Goal: Book appointment/travel/reservation

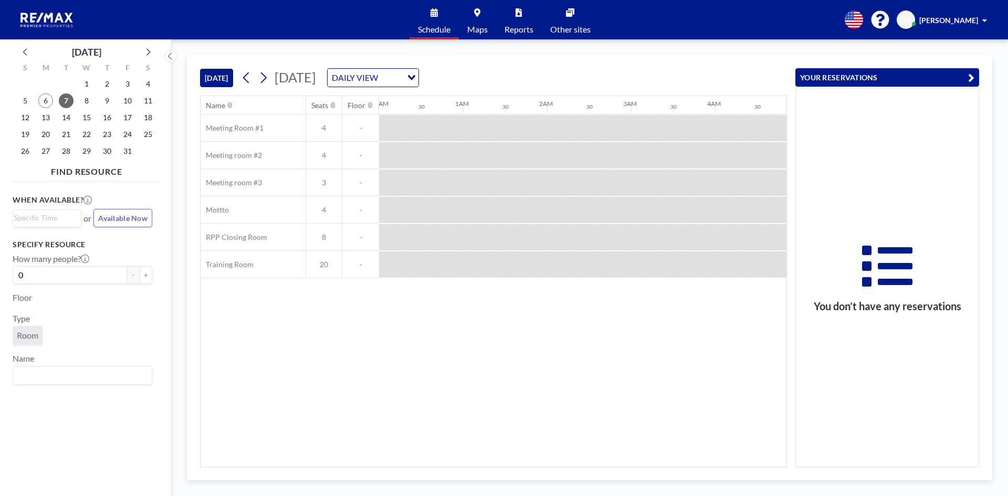
scroll to position [0, 840]
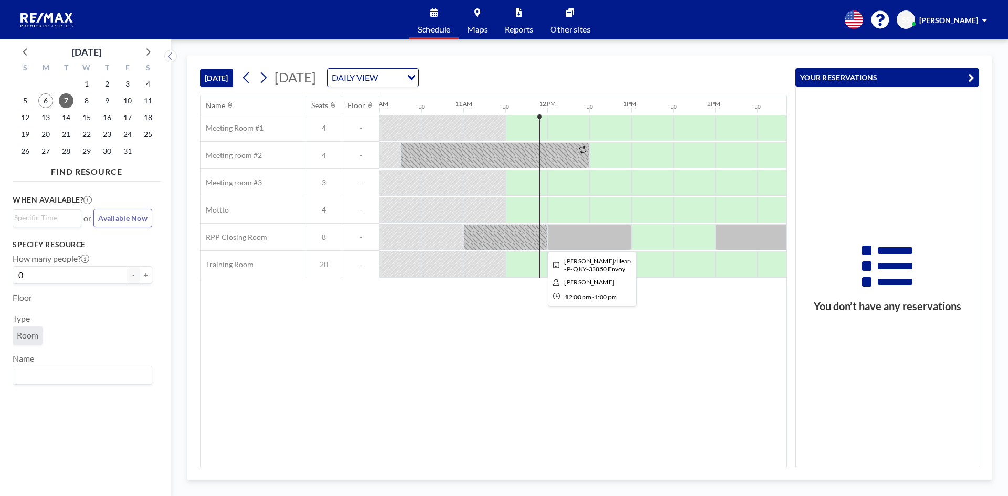
click at [580, 232] on div at bounding box center [589, 237] width 84 height 26
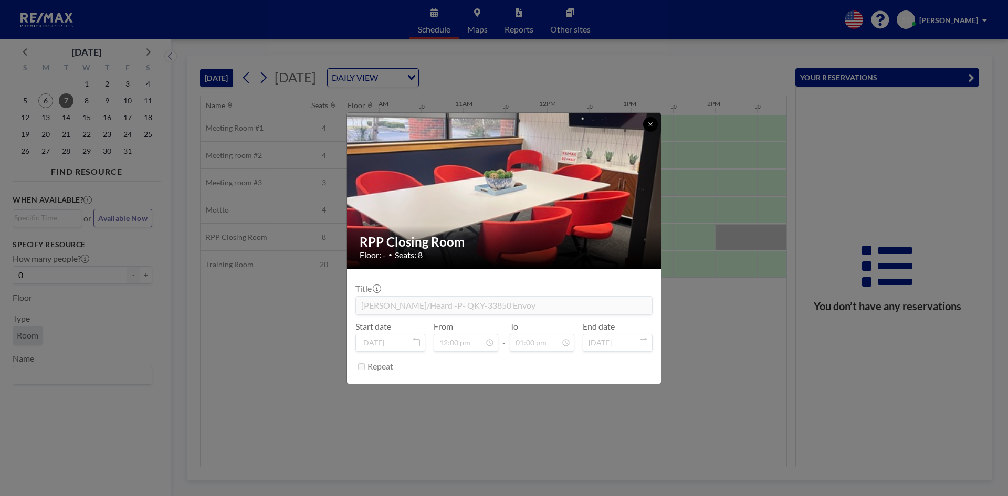
click at [654, 125] on button at bounding box center [650, 124] width 15 height 15
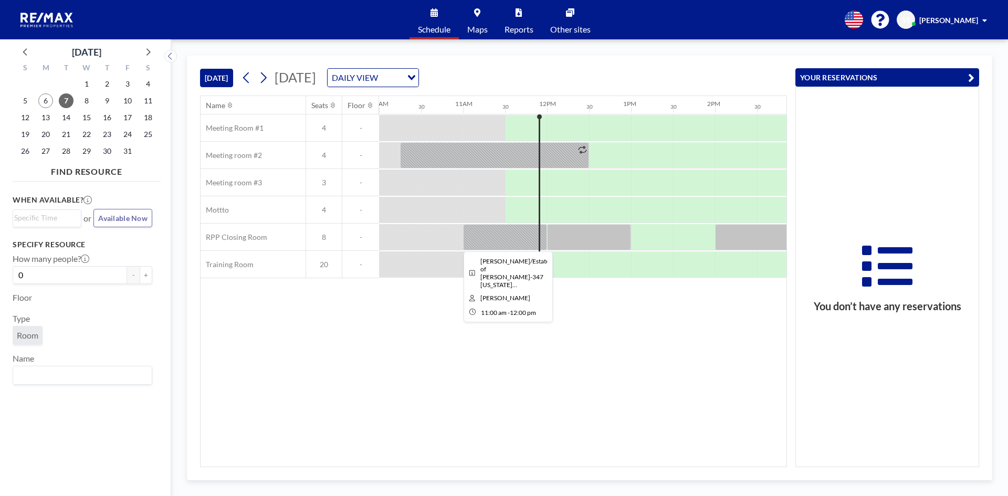
click at [527, 231] on div at bounding box center [505, 237] width 84 height 26
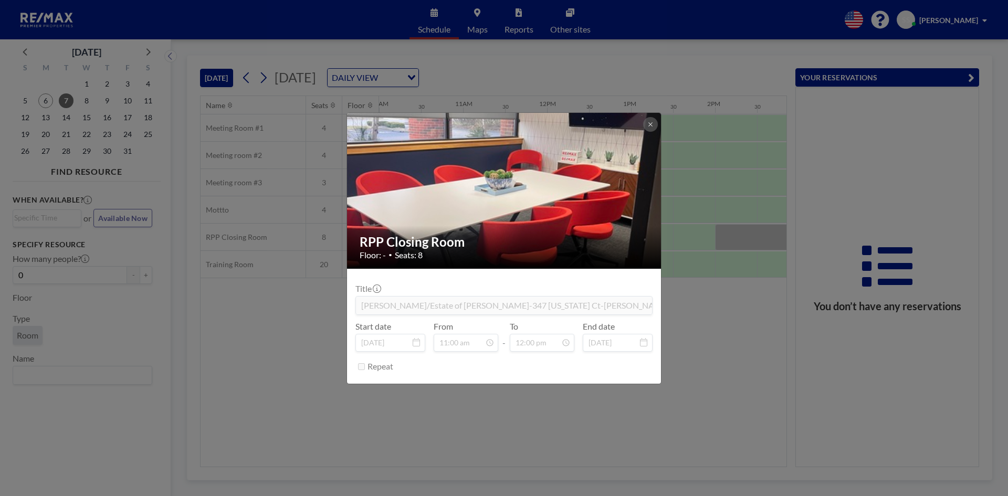
click at [695, 324] on div "RPP Closing Room Floor: - • Seats: 8 Title [PERSON_NAME]/Estate of [PERSON_NAME…" at bounding box center [504, 248] width 1008 height 496
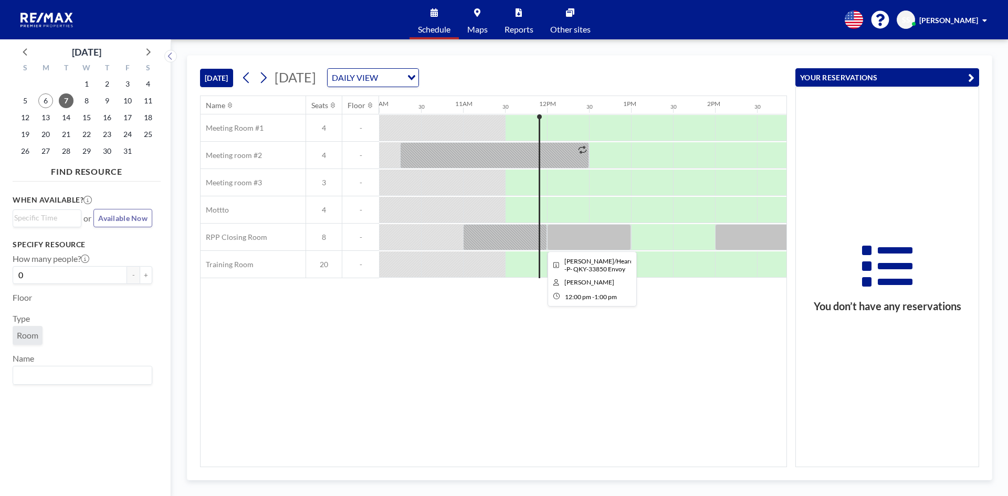
click at [573, 241] on div at bounding box center [589, 237] width 84 height 26
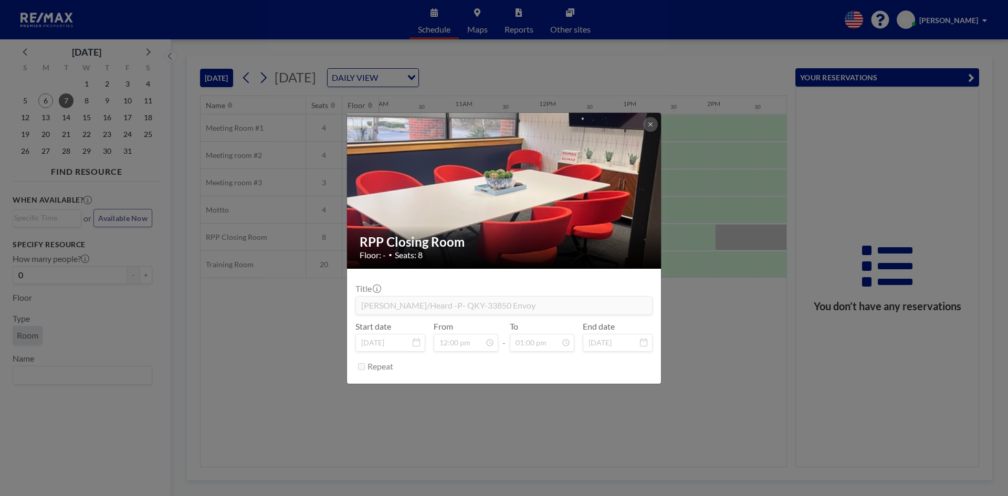
click at [693, 306] on div "RPP Closing Room Floor: - • Seats: 8 Title [PERSON_NAME]/Heard -P- QKY-33850 En…" at bounding box center [504, 248] width 1008 height 496
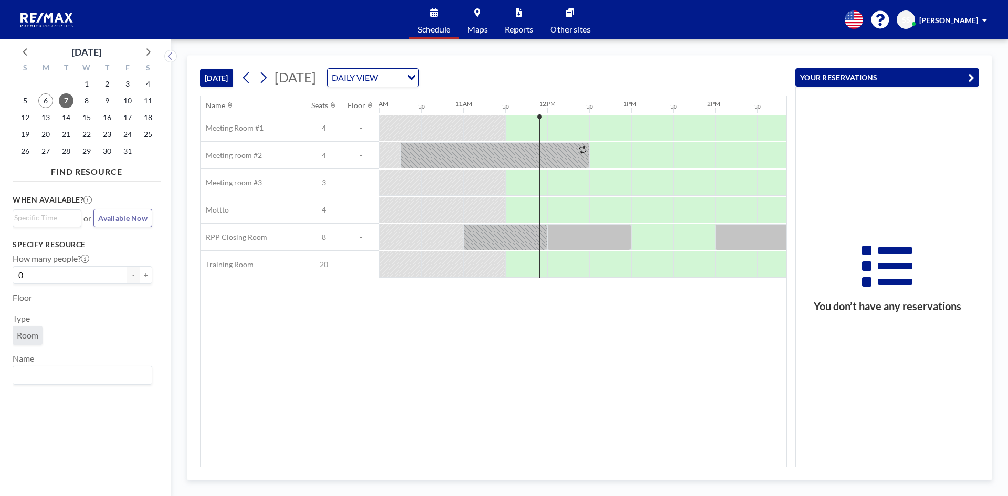
click at [402, 81] on div "DAILY VIEW" at bounding box center [364, 77] width 75 height 16
click at [467, 110] on li "WEEKLY VIEW" at bounding box center [479, 111] width 90 height 15
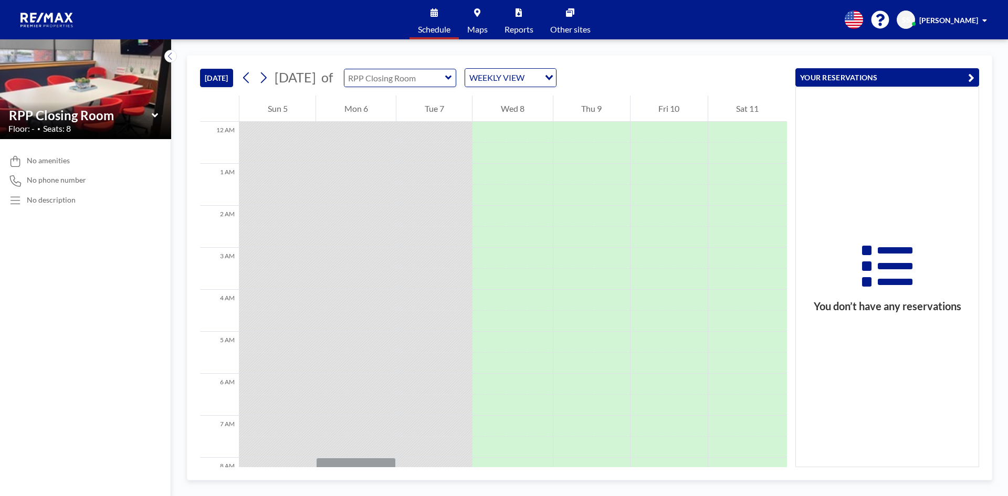
click at [445, 78] on input "text" at bounding box center [394, 77] width 101 height 17
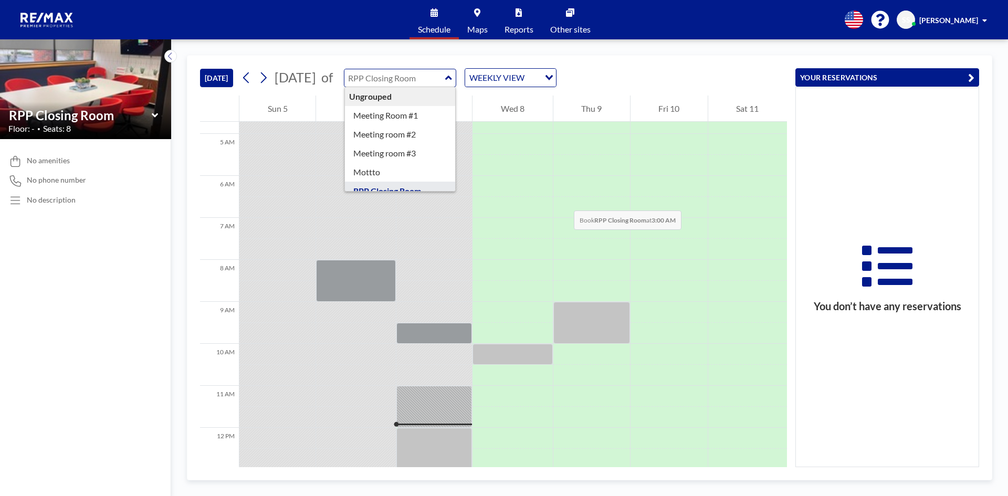
scroll to position [210, 0]
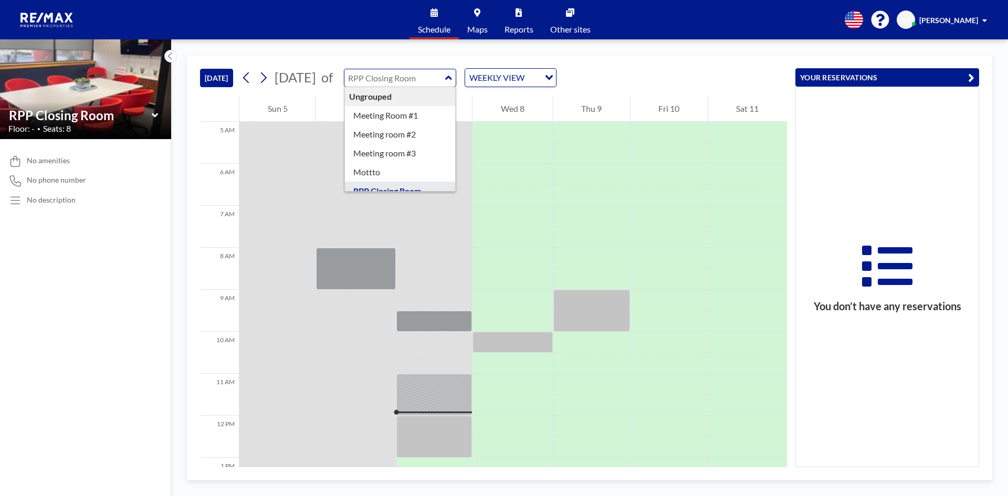
type input "RPP Closing Room"
click at [619, 35] on div "Schedule Maps Reports Other sites English Polski 日本語 Española SS [PERSON_NAME]" at bounding box center [504, 19] width 1008 height 39
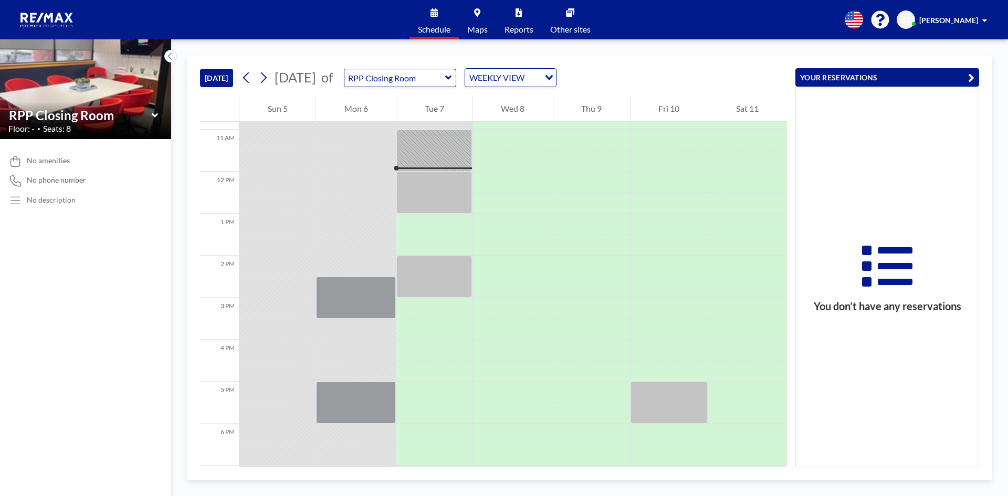
scroll to position [472, 0]
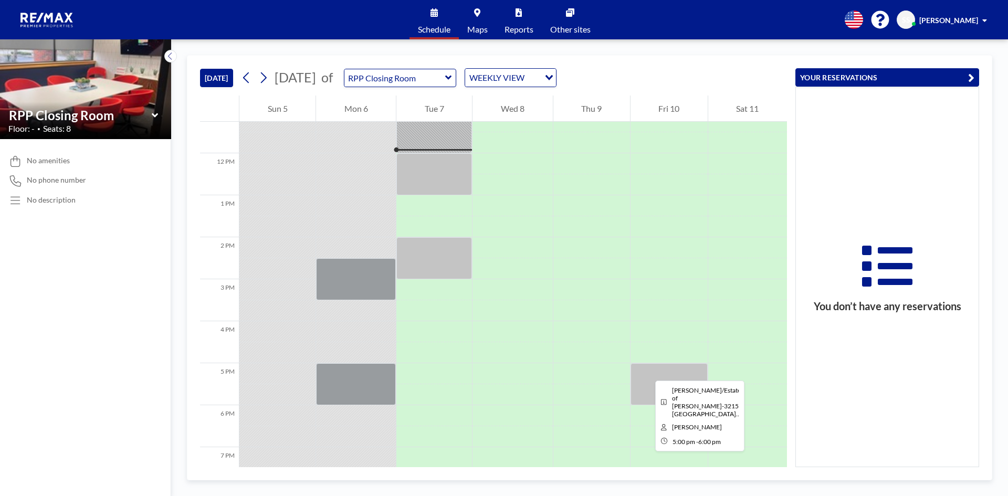
click at [647, 371] on div at bounding box center [668, 384] width 77 height 42
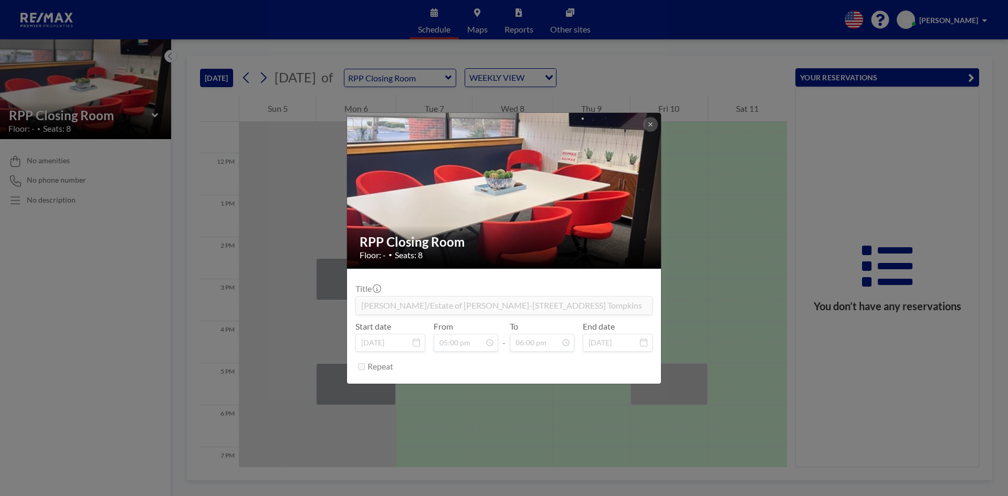
click at [688, 298] on div "RPP Closing Room Floor: - • Seats: 8 Title [PERSON_NAME]/Estate of [PERSON_NAME…" at bounding box center [504, 248] width 1008 height 496
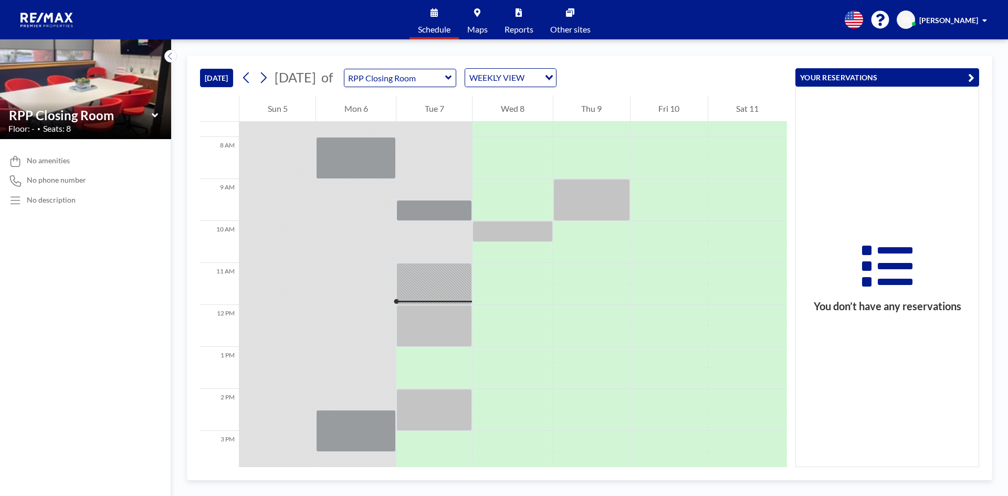
scroll to position [315, 0]
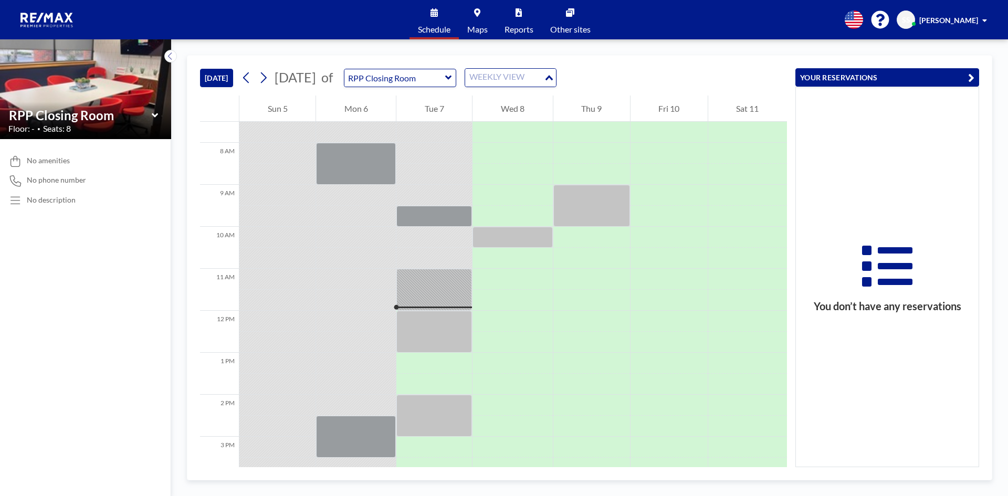
click at [544, 82] on div "WEEKLY VIEW" at bounding box center [504, 77] width 79 height 16
click at [552, 96] on li "DAILY VIEW" at bounding box center [550, 96] width 90 height 15
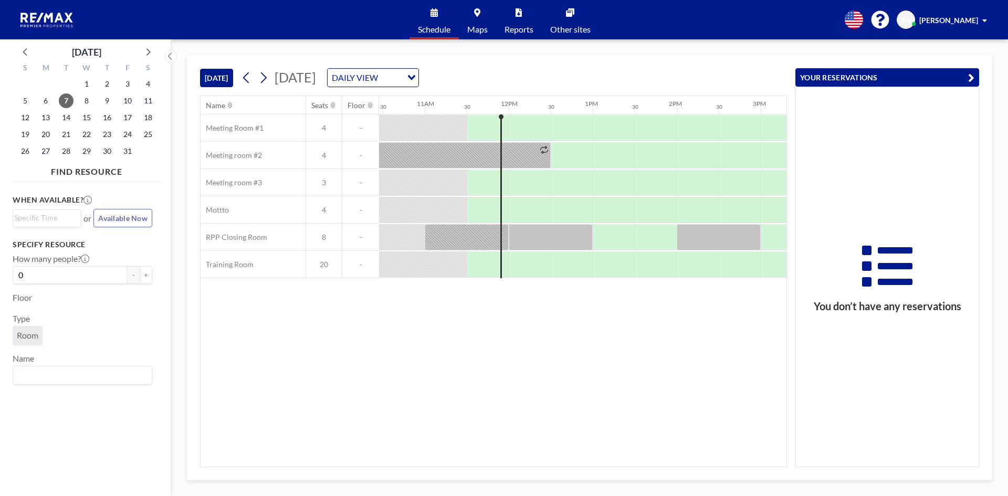
scroll to position [0, 924]
